Goal: Information Seeking & Learning: Learn about a topic

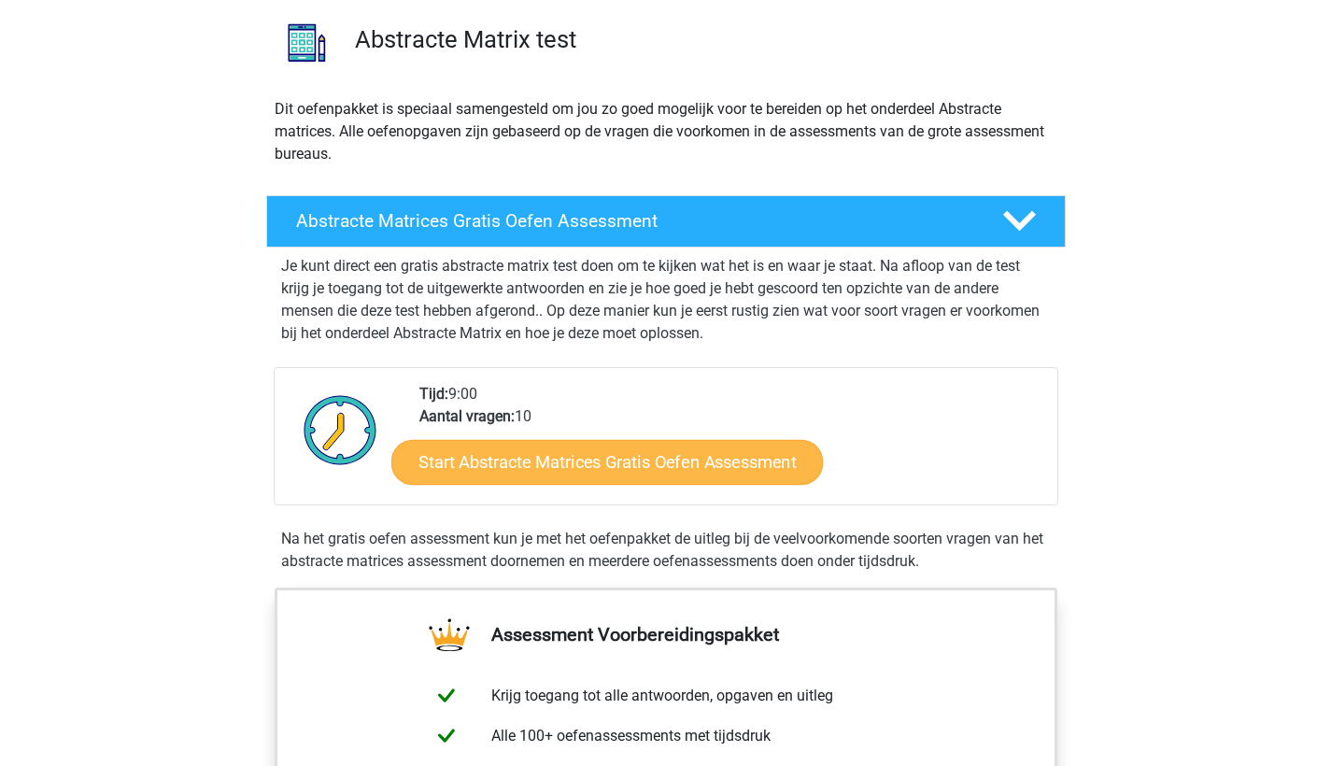
scroll to position [135, 0]
click at [732, 470] on link "Start Abstracte Matrices Gratis Oefen Assessment" at bounding box center [607, 461] width 432 height 45
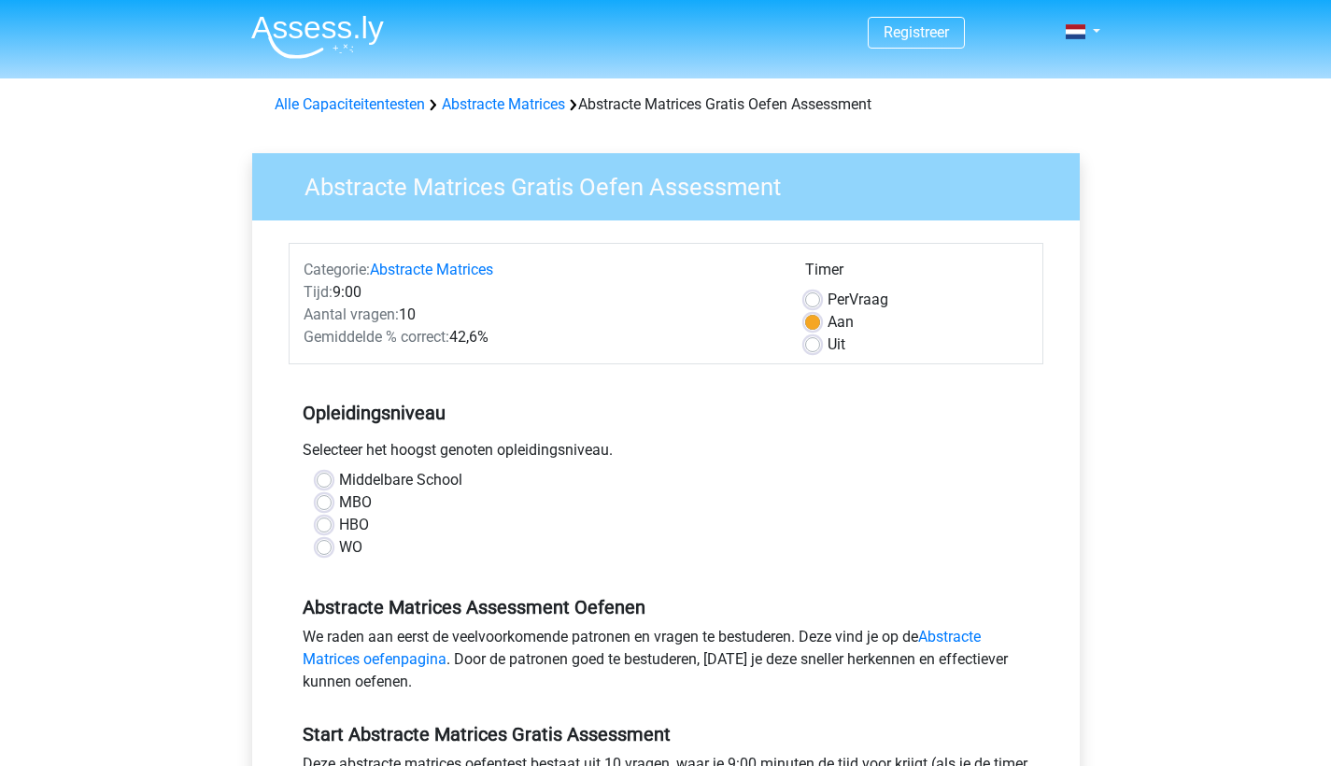
scroll to position [295, 0]
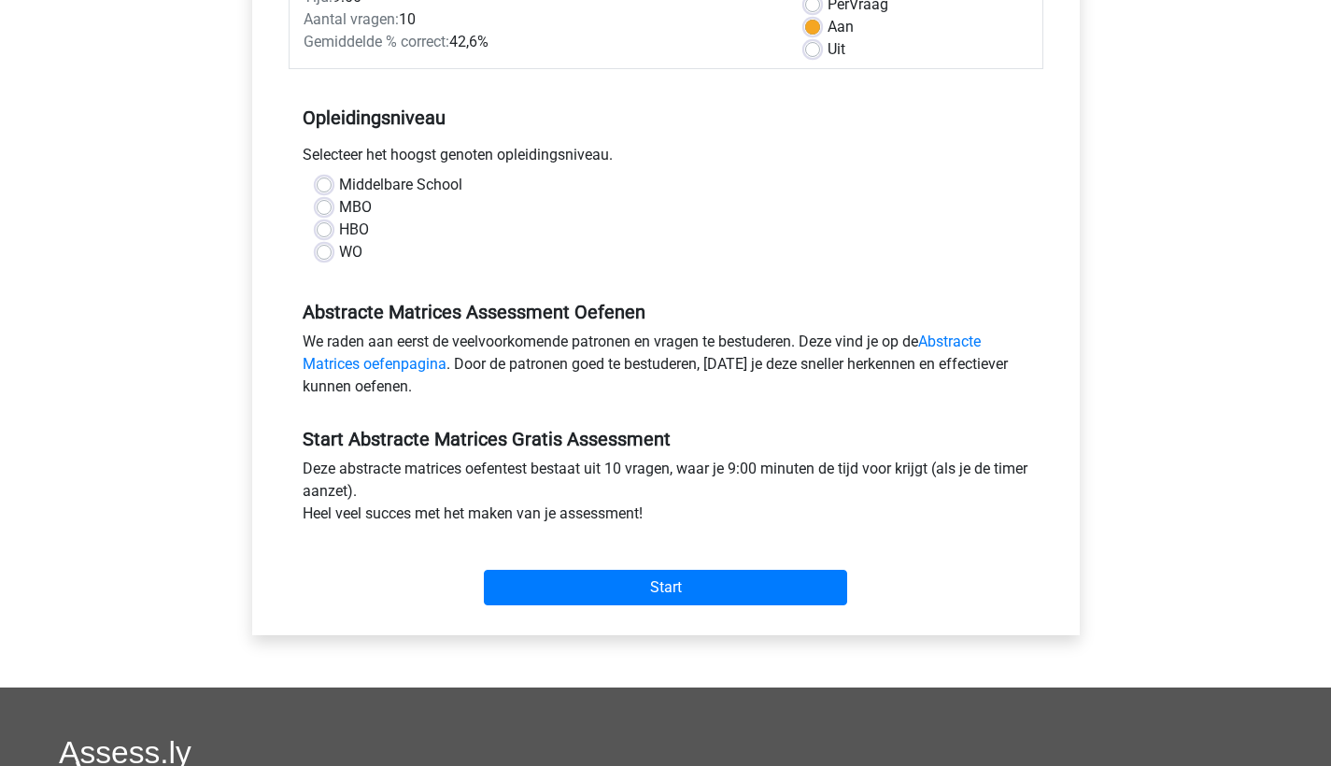
click at [339, 254] on label "WO" at bounding box center [350, 252] width 23 height 22
click at [321, 254] on input "WO" at bounding box center [324, 250] width 15 height 19
radio input "true"
click at [602, 563] on div "Start" at bounding box center [666, 572] width 755 height 65
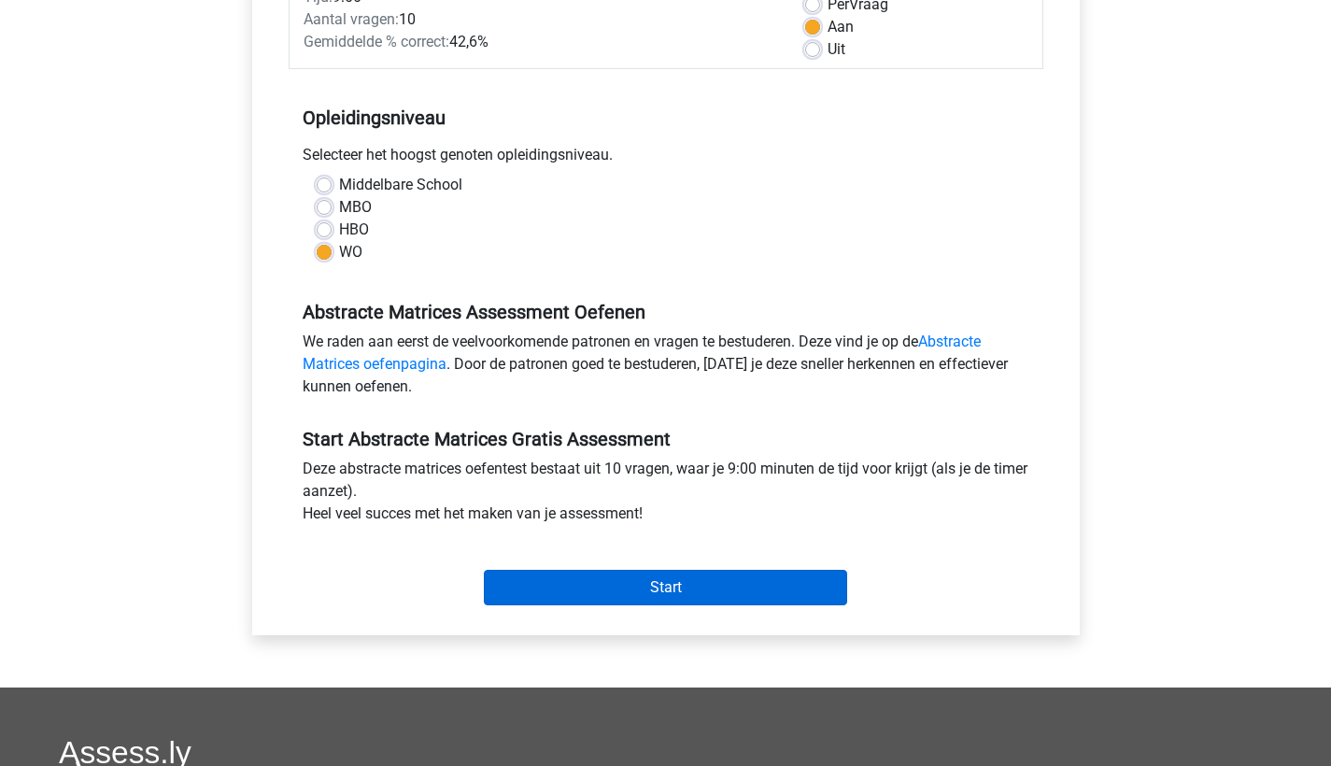
click at [617, 577] on input "Start" at bounding box center [665, 587] width 363 height 35
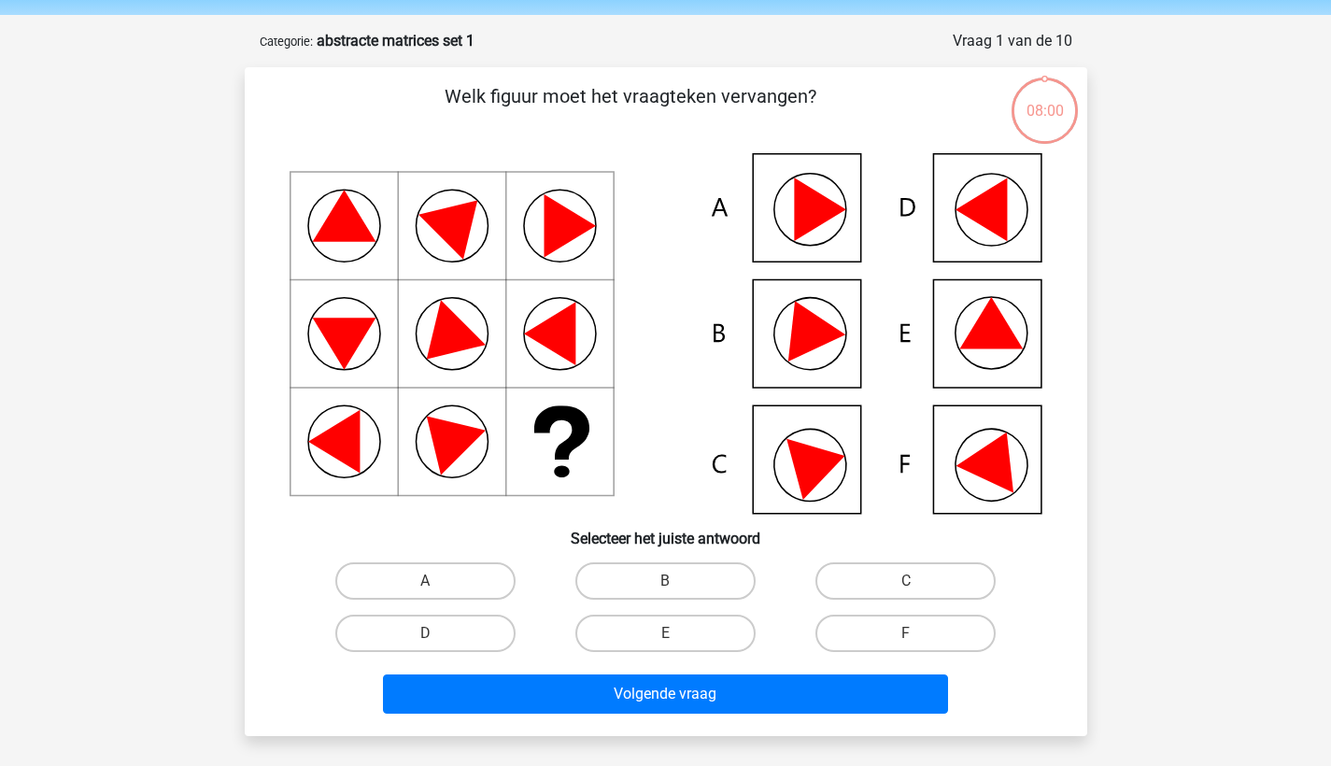
scroll to position [64, 0]
drag, startPoint x: 728, startPoint y: 212, endPoint x: 737, endPoint y: 211, distance: 9.4
click at [728, 212] on icon at bounding box center [666, 333] width 753 height 361
click at [810, 452] on icon at bounding box center [820, 462] width 66 height 75
click at [912, 634] on input "F" at bounding box center [912, 639] width 12 height 12
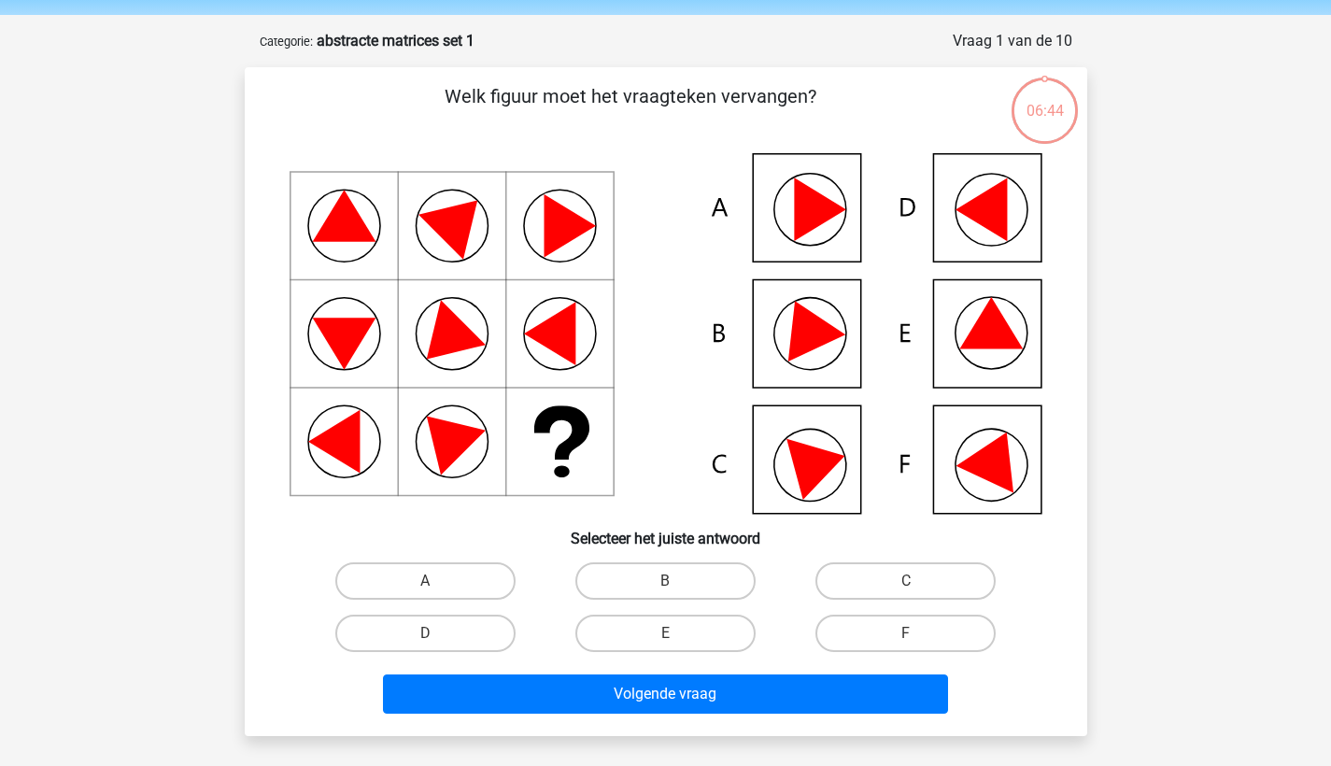
radio input "true"
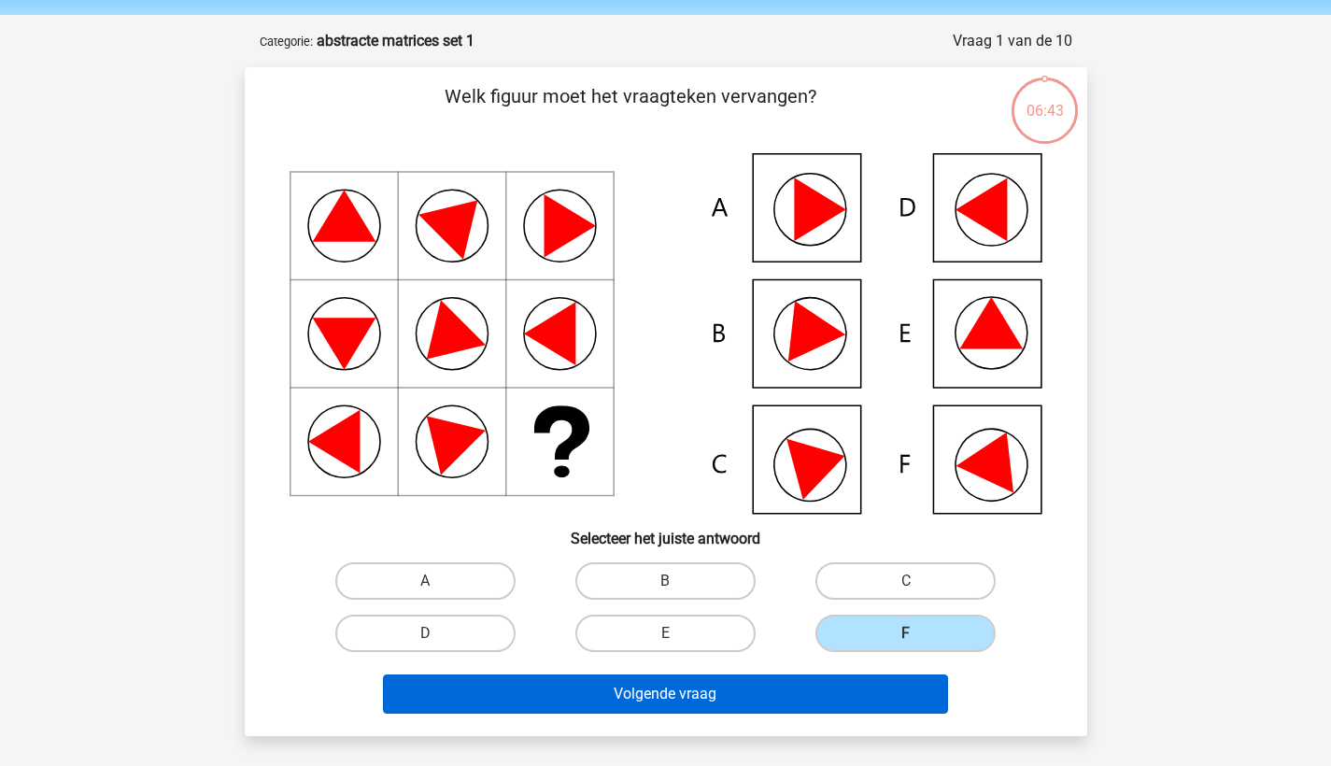
click at [786, 688] on button "Volgende vraag" at bounding box center [665, 693] width 565 height 39
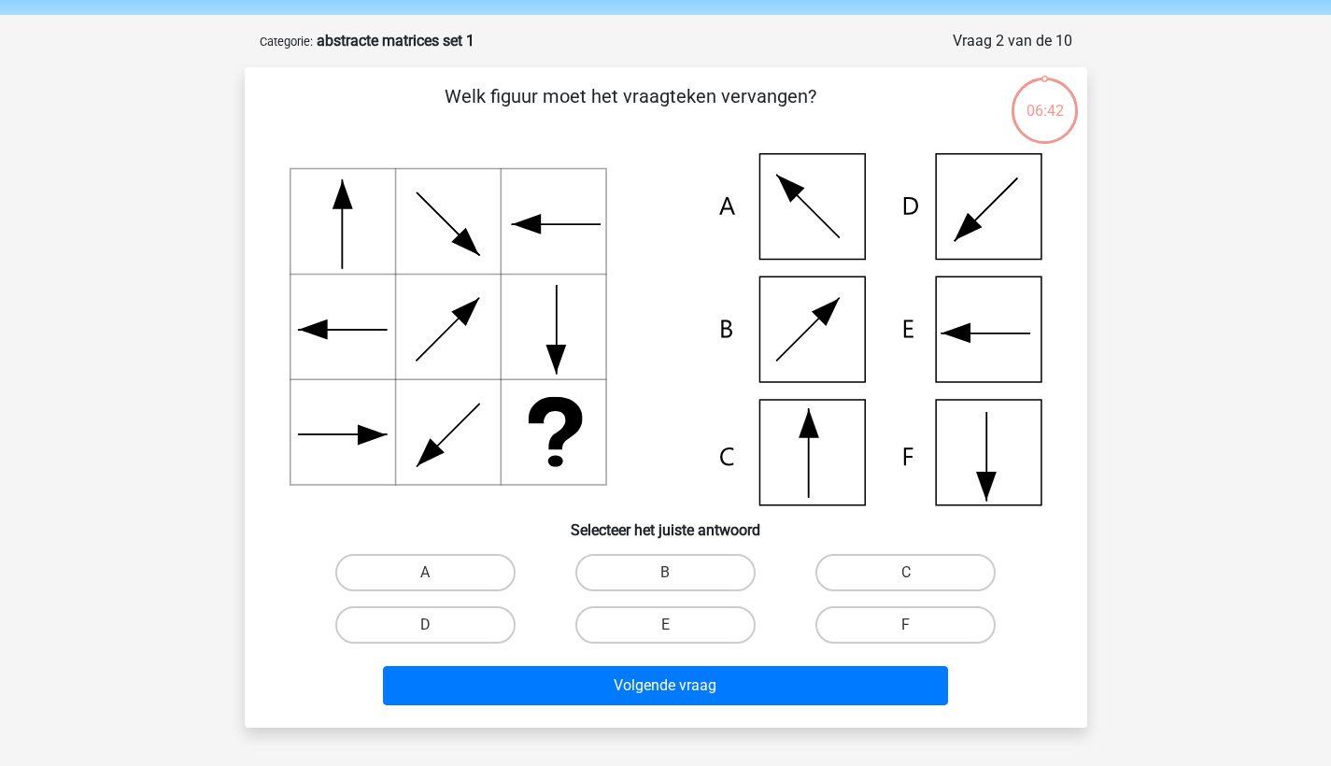
scroll to position [93, 0]
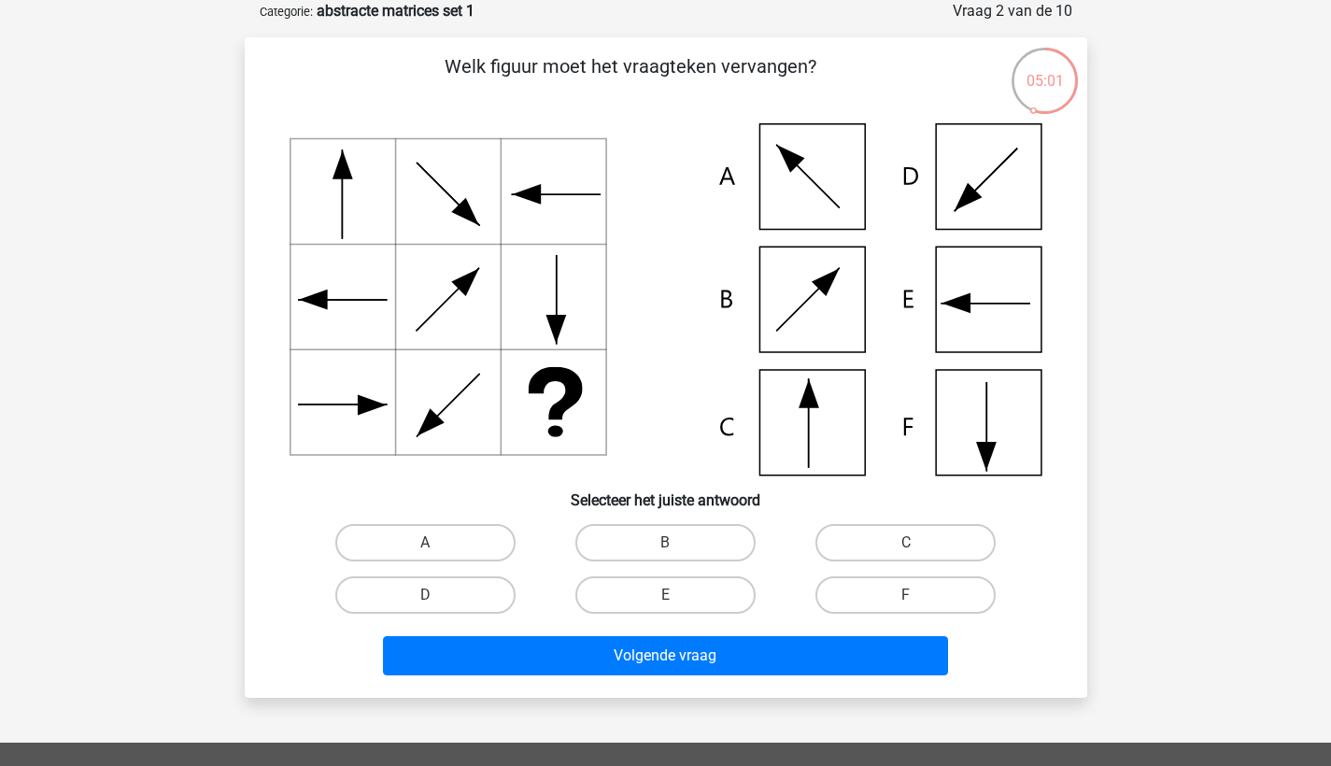
drag, startPoint x: 828, startPoint y: 317, endPoint x: 640, endPoint y: 501, distance: 262.9
click at [827, 317] on icon at bounding box center [666, 299] width 753 height 352
click at [631, 543] on label "B" at bounding box center [665, 542] width 180 height 37
click at [665, 543] on input "B" at bounding box center [671, 549] width 12 height 12
radio input "true"
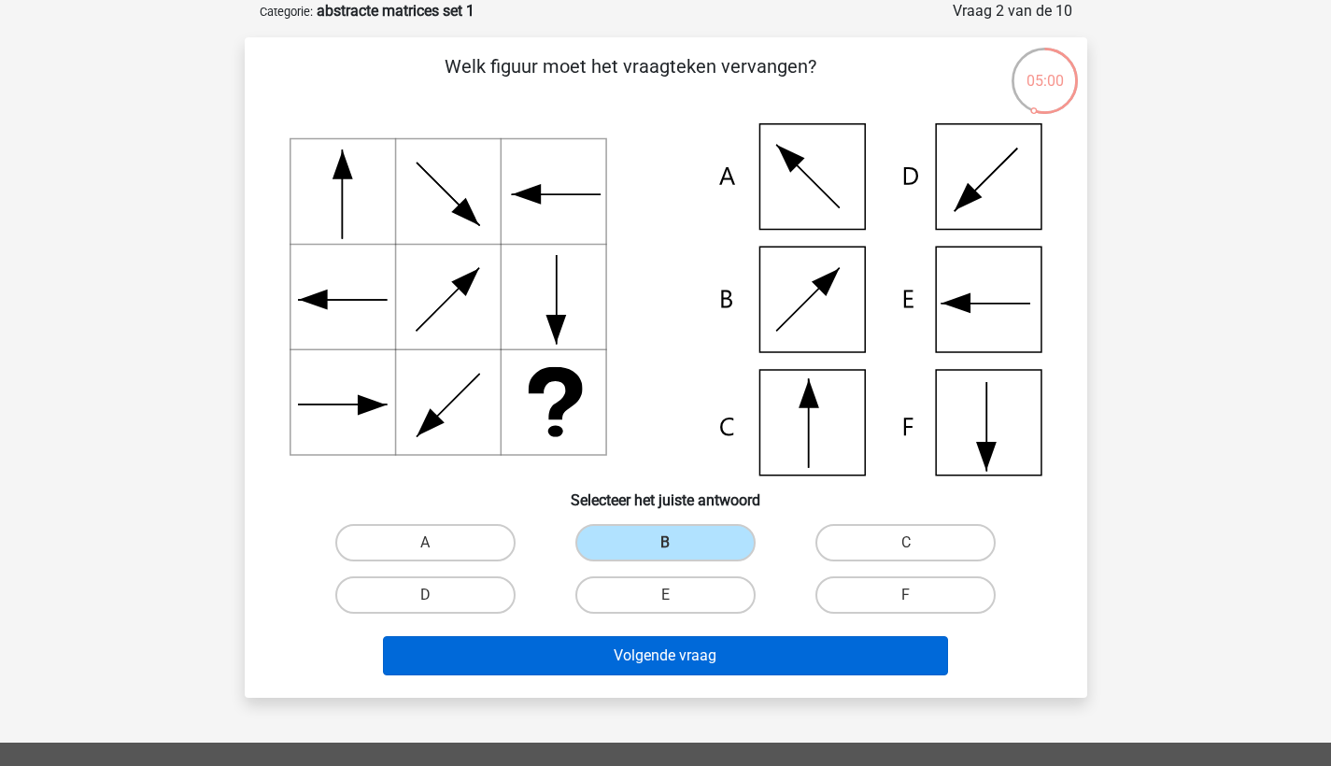
click at [733, 657] on button "Volgende vraag" at bounding box center [665, 655] width 565 height 39
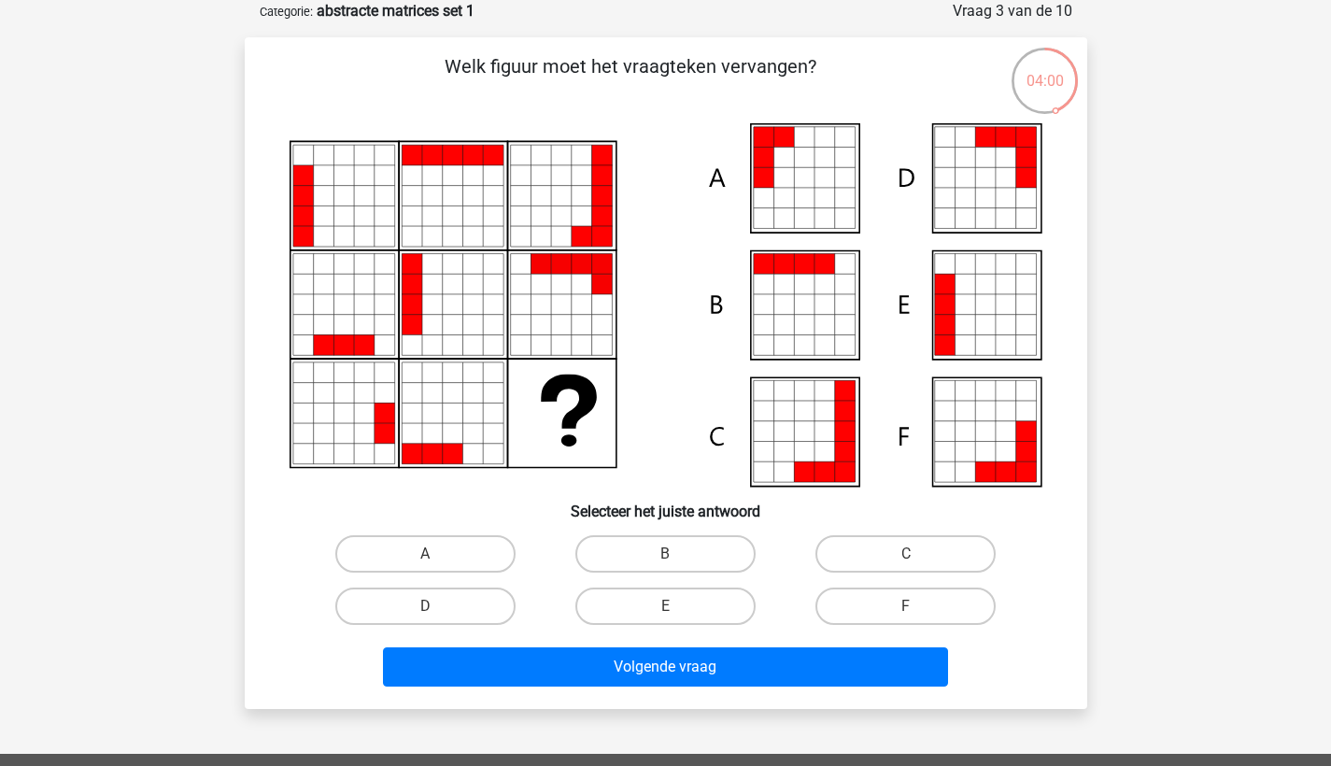
click at [432, 557] on input "A" at bounding box center [431, 560] width 12 height 12
radio input "true"
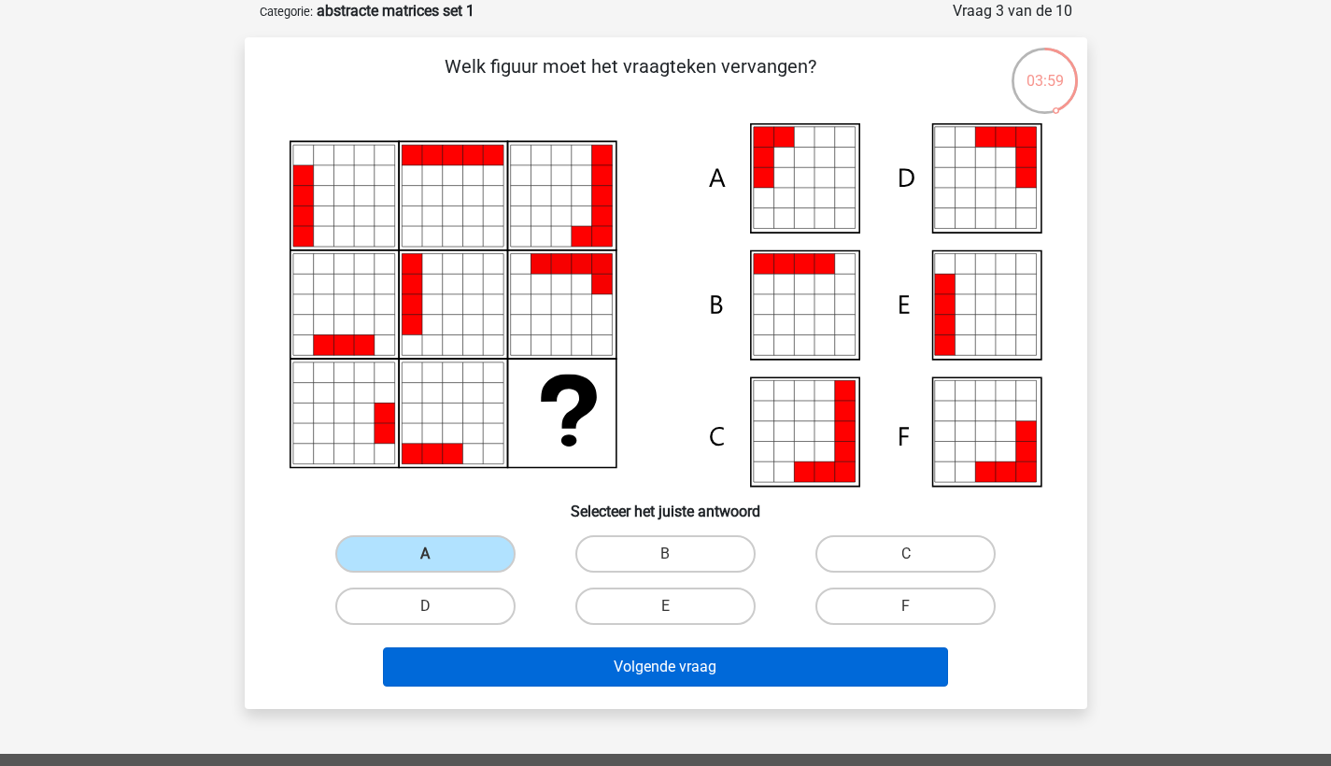
drag, startPoint x: 590, startPoint y: 660, endPoint x: 598, endPoint y: 667, distance: 10.6
click at [590, 660] on button "Volgende vraag" at bounding box center [665, 666] width 565 height 39
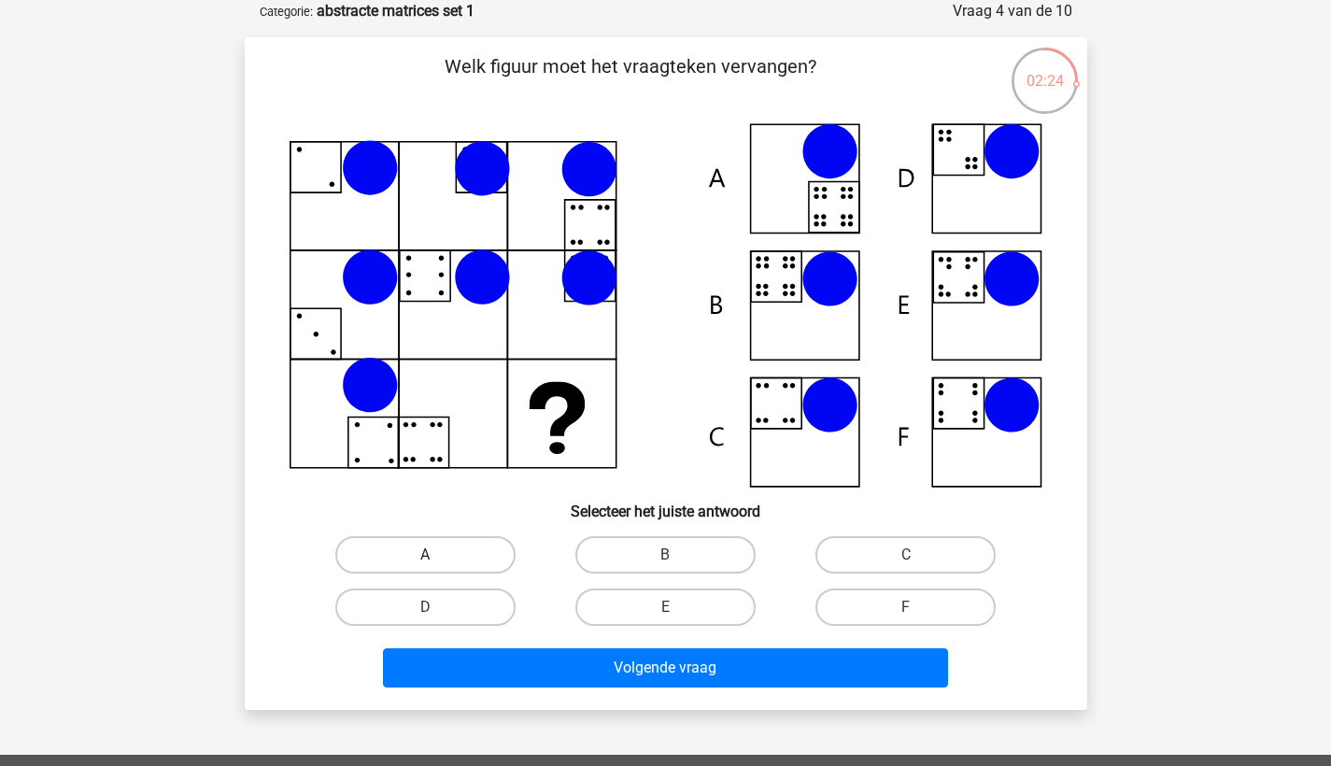
click at [440, 547] on label "A" at bounding box center [425, 554] width 180 height 37
click at [437, 555] on input "A" at bounding box center [431, 561] width 12 height 12
radio input "true"
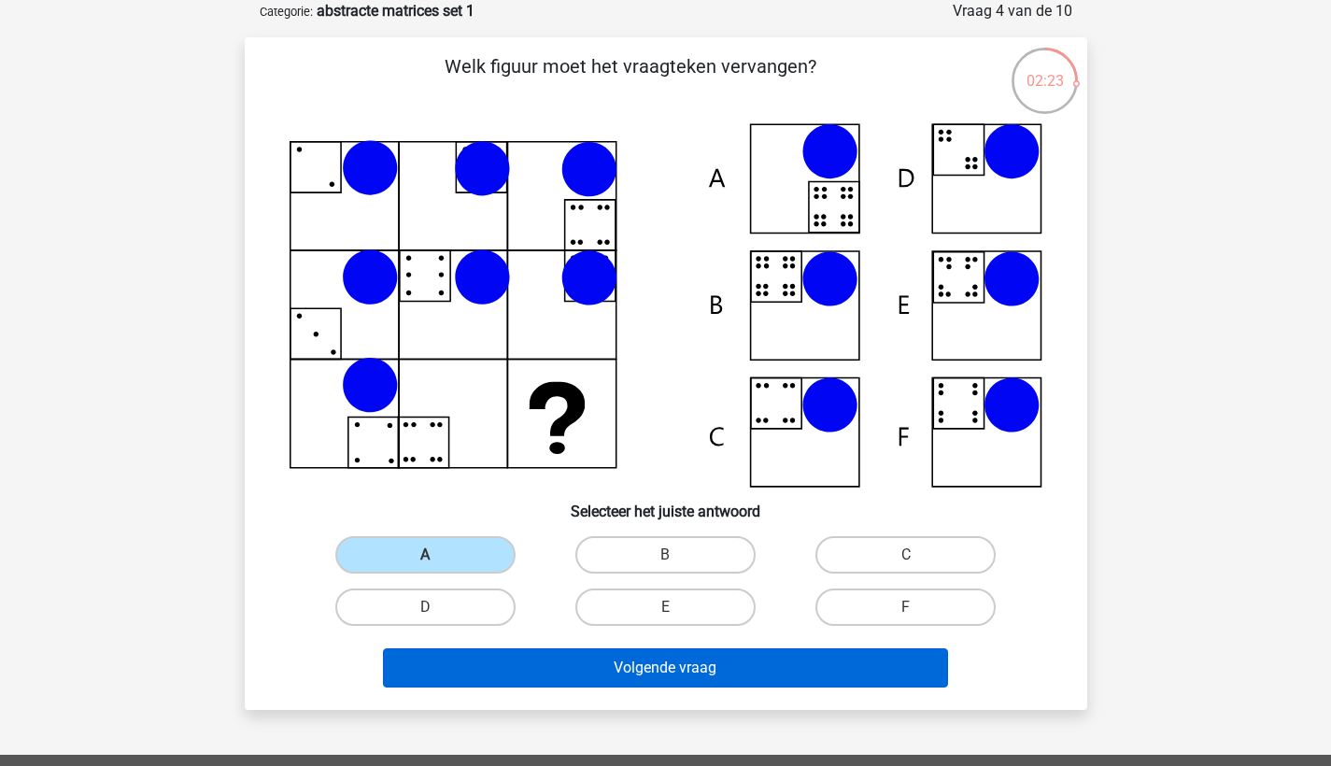
click at [567, 660] on button "Volgende vraag" at bounding box center [665, 667] width 565 height 39
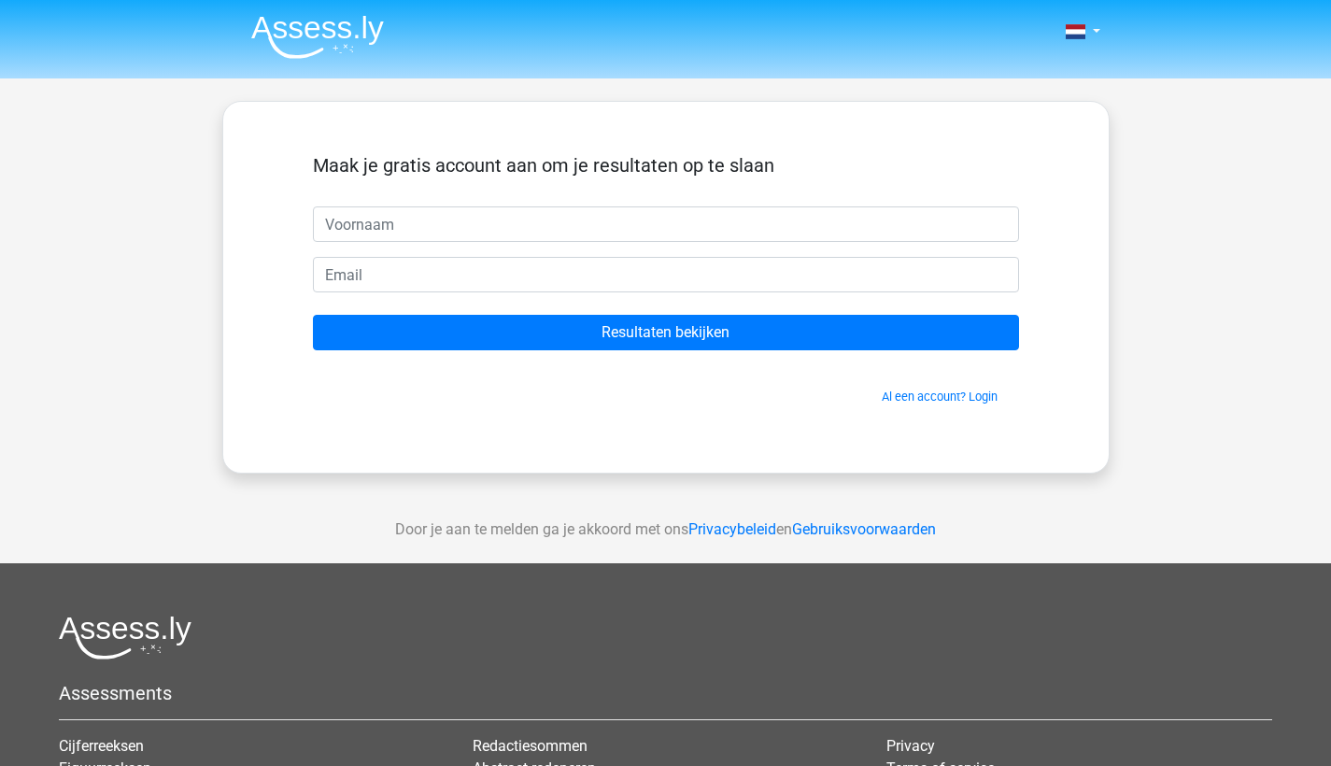
scroll to position [93, 0]
